Goal: Task Accomplishment & Management: Manage account settings

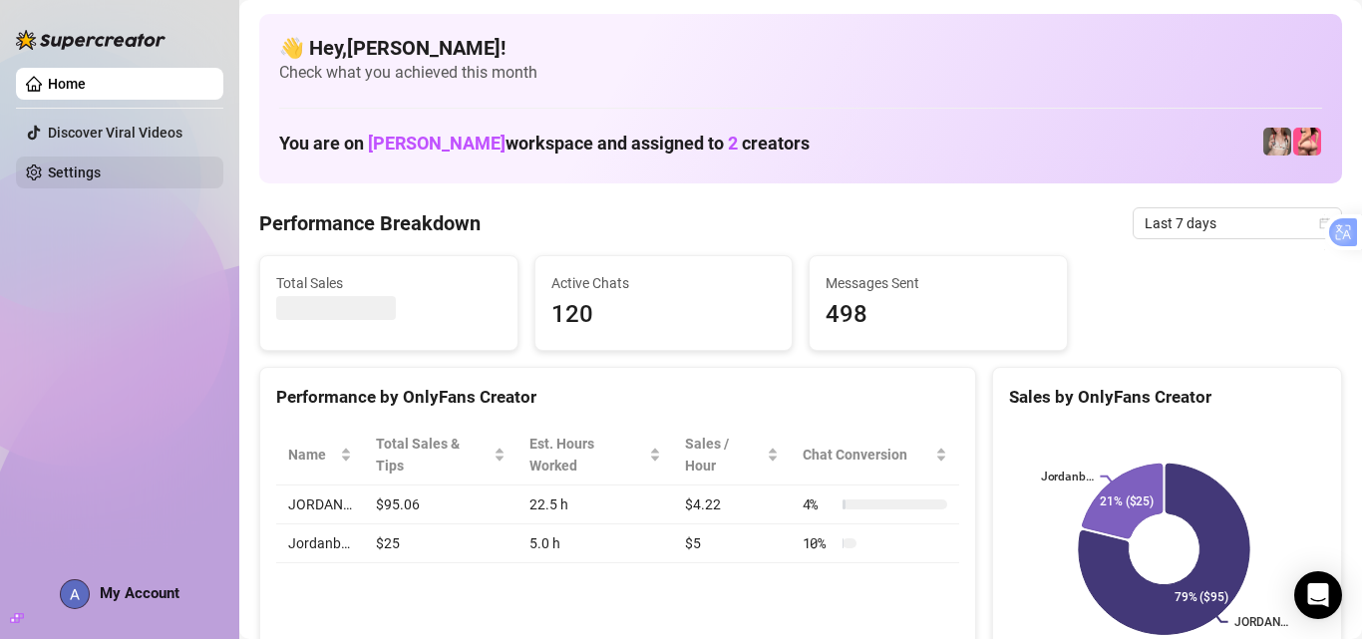
click at [101, 179] on link "Settings" at bounding box center [74, 173] width 53 height 16
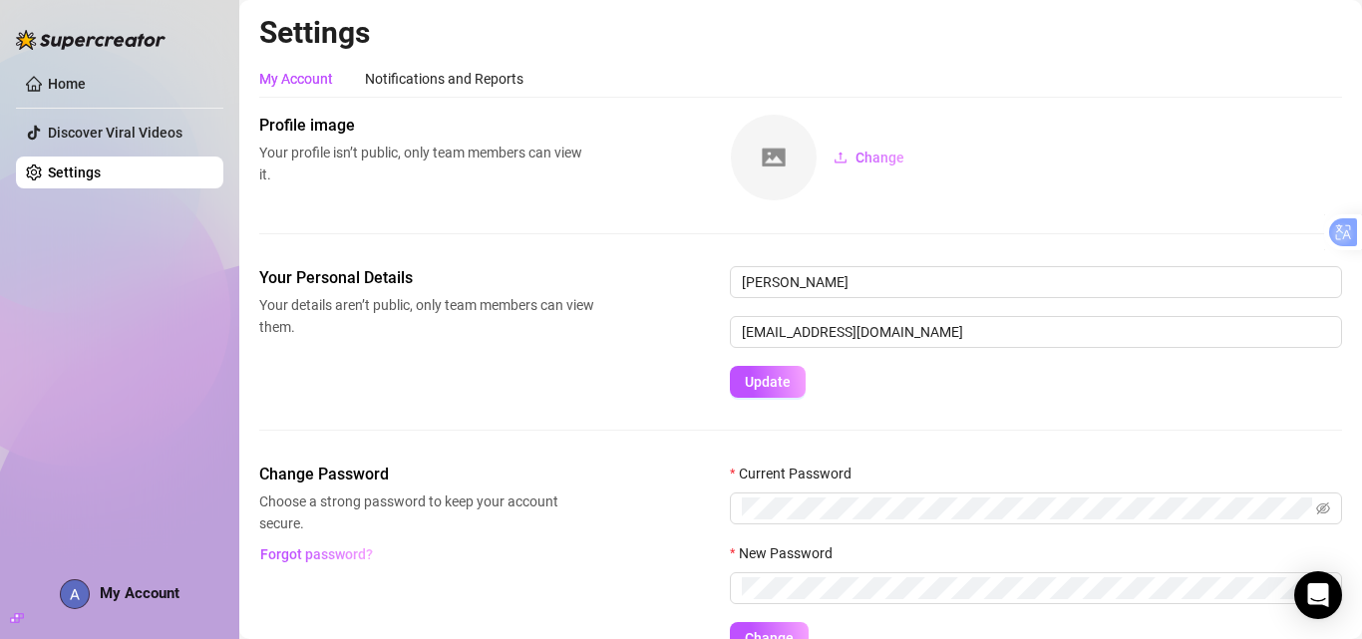
click at [101, 179] on link "Settings" at bounding box center [74, 173] width 53 height 16
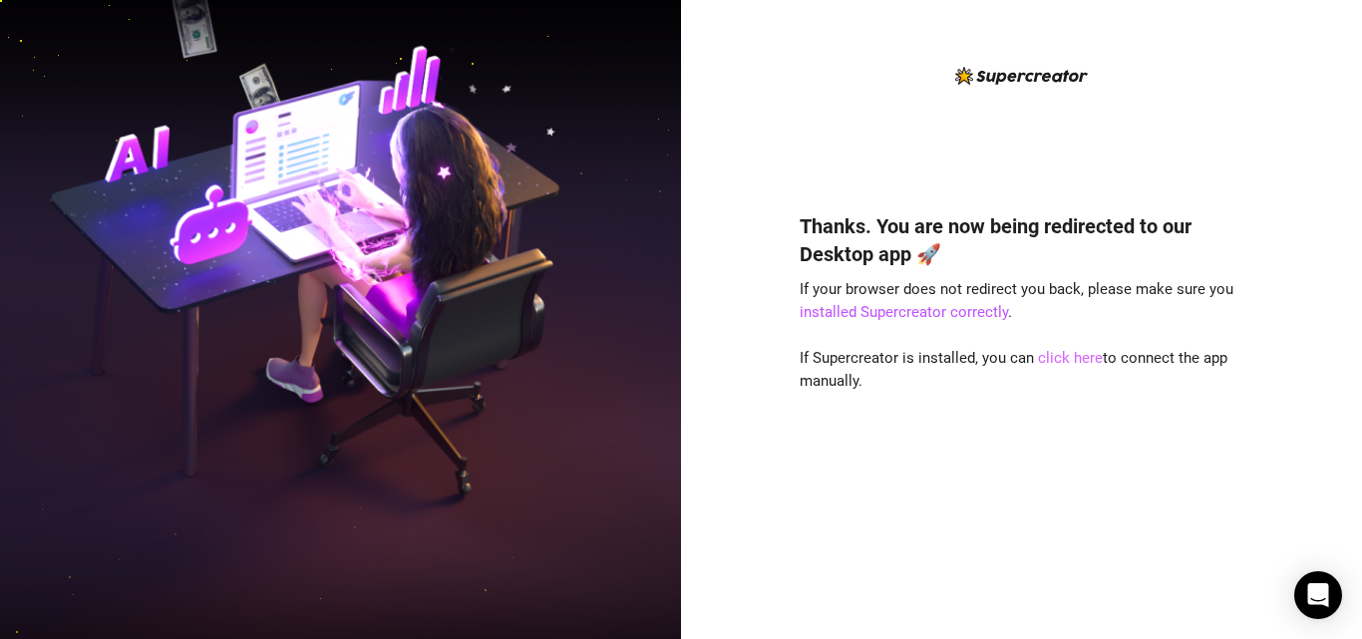
click at [1056, 357] on link "click here" at bounding box center [1070, 358] width 65 height 18
click at [1060, 364] on link "click here" at bounding box center [1070, 358] width 65 height 18
click at [1052, 363] on link "click here" at bounding box center [1070, 358] width 65 height 18
click at [371, 316] on img at bounding box center [340, 319] width 681 height 855
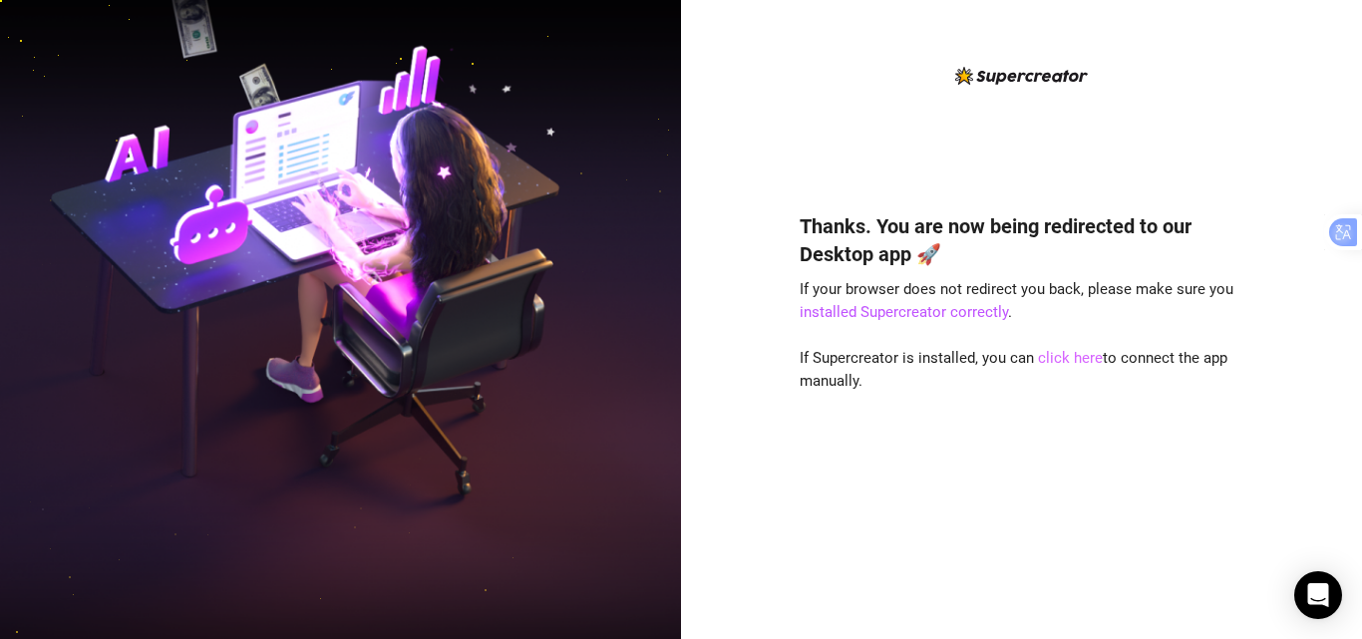
click at [1061, 362] on link "click here" at bounding box center [1070, 358] width 65 height 18
click at [1079, 357] on link "click here" at bounding box center [1070, 358] width 65 height 18
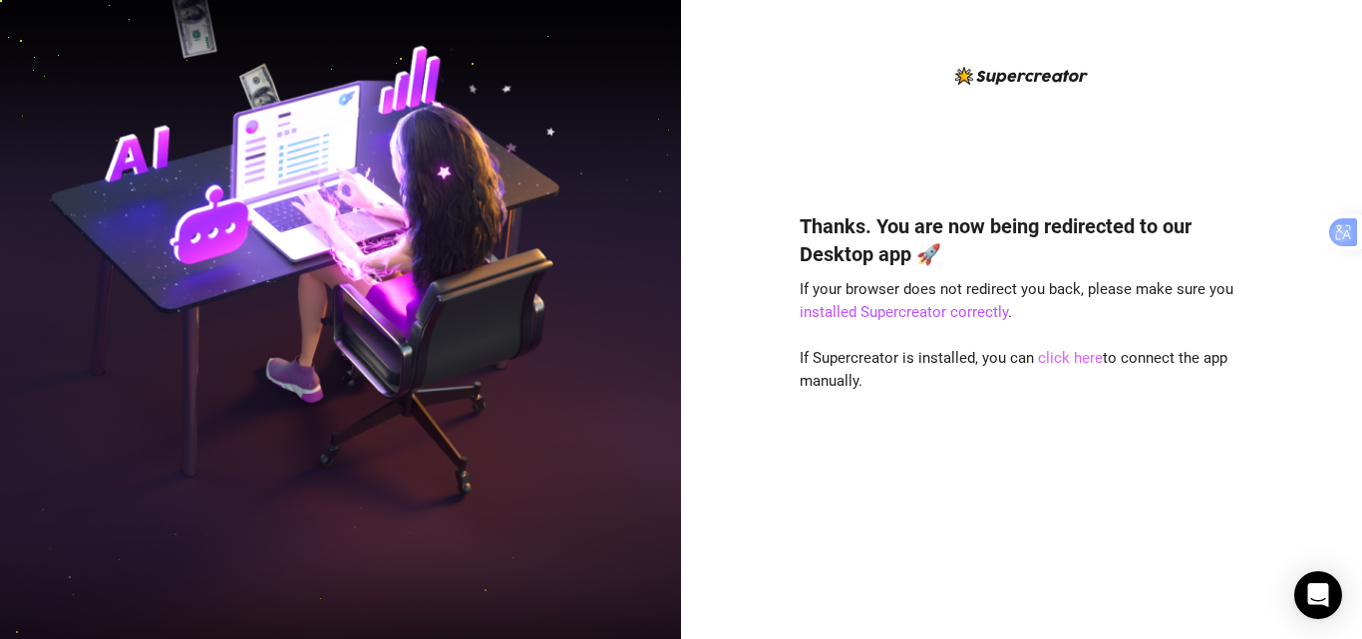
click at [1088, 364] on link "click here" at bounding box center [1070, 358] width 65 height 18
